Goal: Task Accomplishment & Management: Complete application form

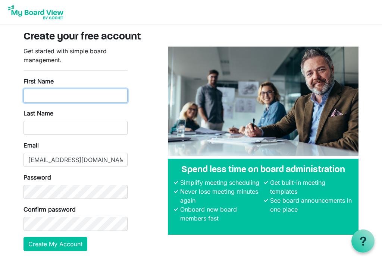
click at [50, 96] on input "First Name" at bounding box center [75, 96] width 104 height 14
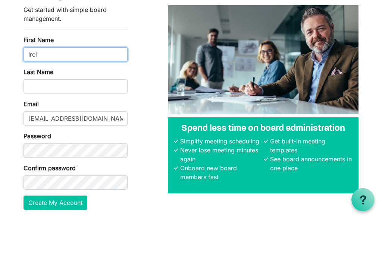
type input "Irel"
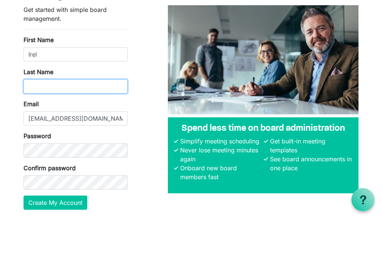
click at [48, 121] on input "Last Name" at bounding box center [75, 128] width 104 height 14
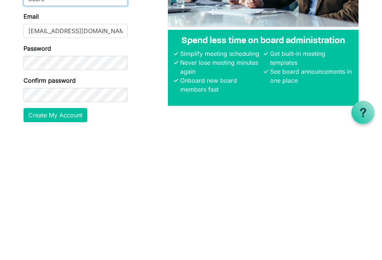
type input "Sears"
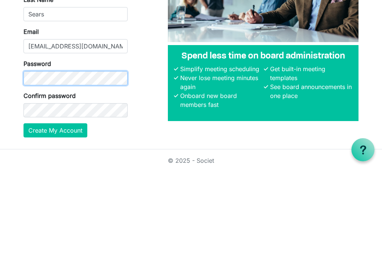
scroll to position [25, 0]
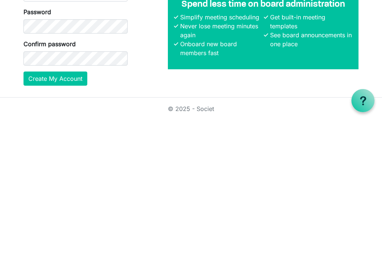
click at [69, 212] on button "Create My Account" at bounding box center [55, 219] width 64 height 14
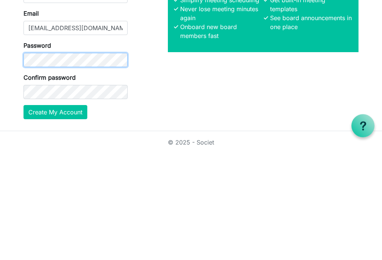
scroll to position [76, 0]
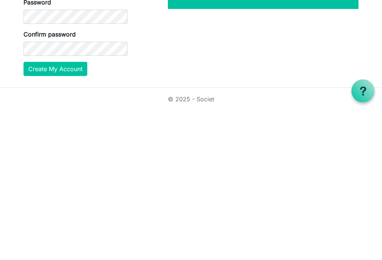
click at [69, 212] on button "Create My Account" at bounding box center [55, 219] width 64 height 14
